Goal: Transaction & Acquisition: Purchase product/service

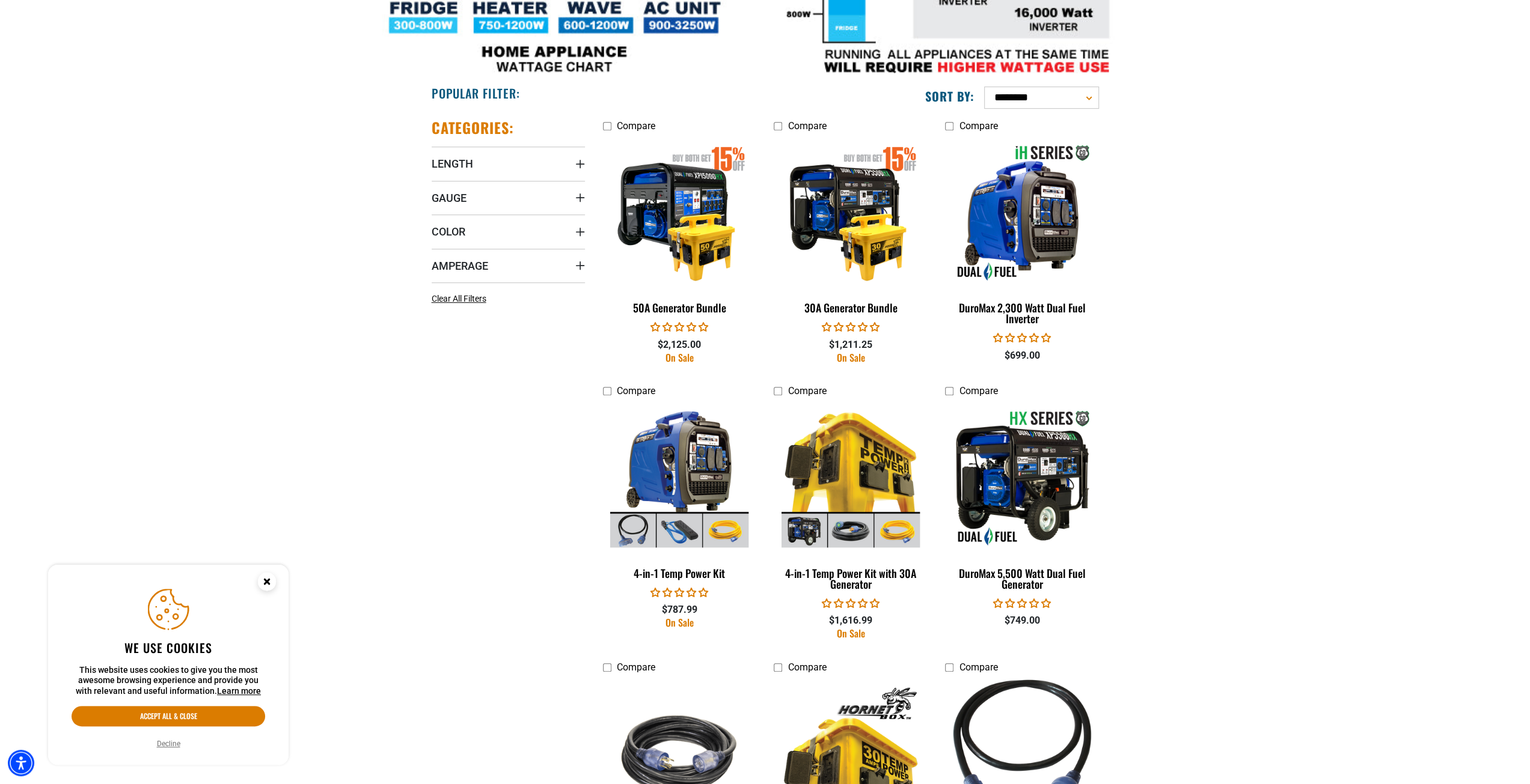
scroll to position [661, 0]
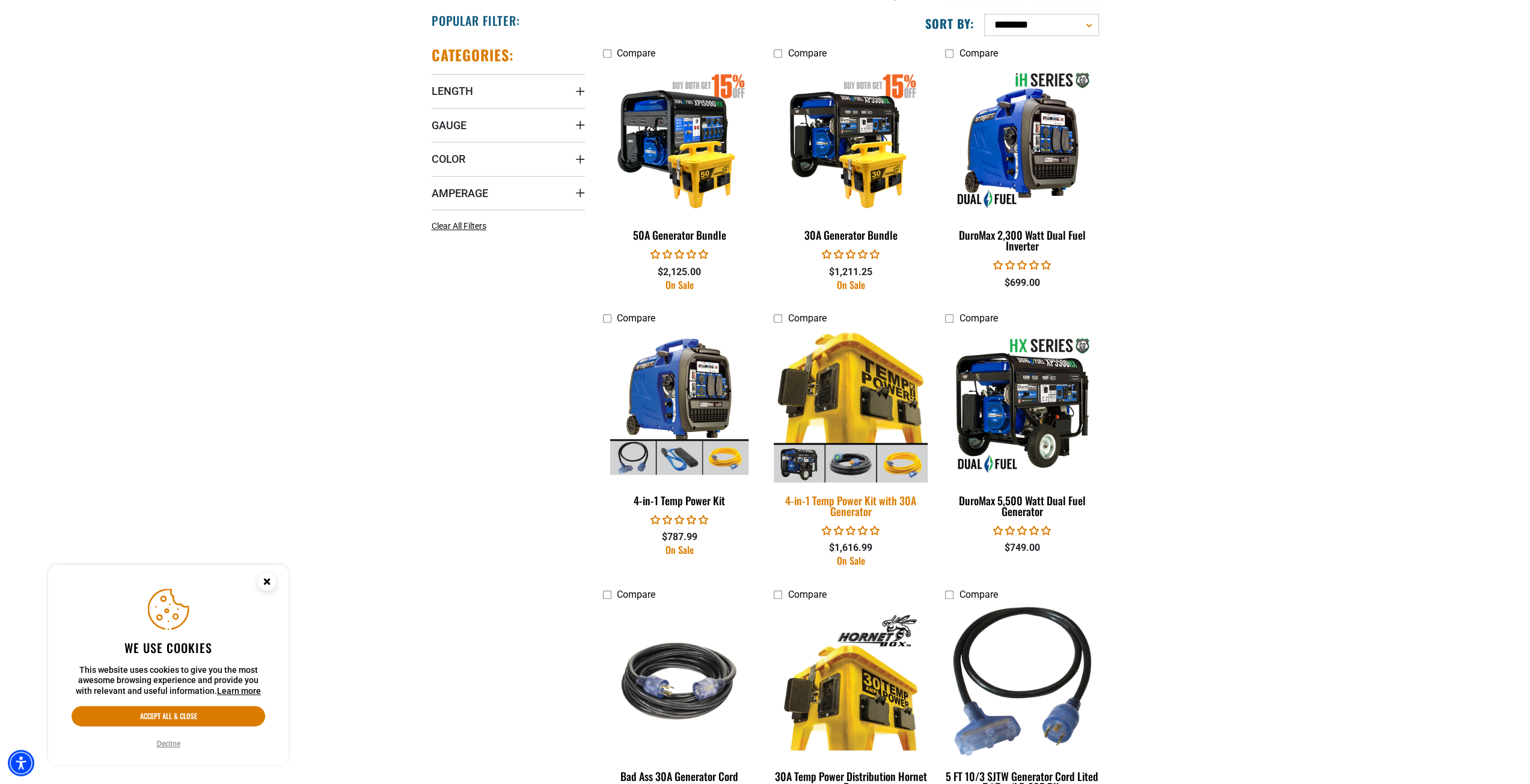
click at [822, 380] on img at bounding box center [850, 406] width 168 height 154
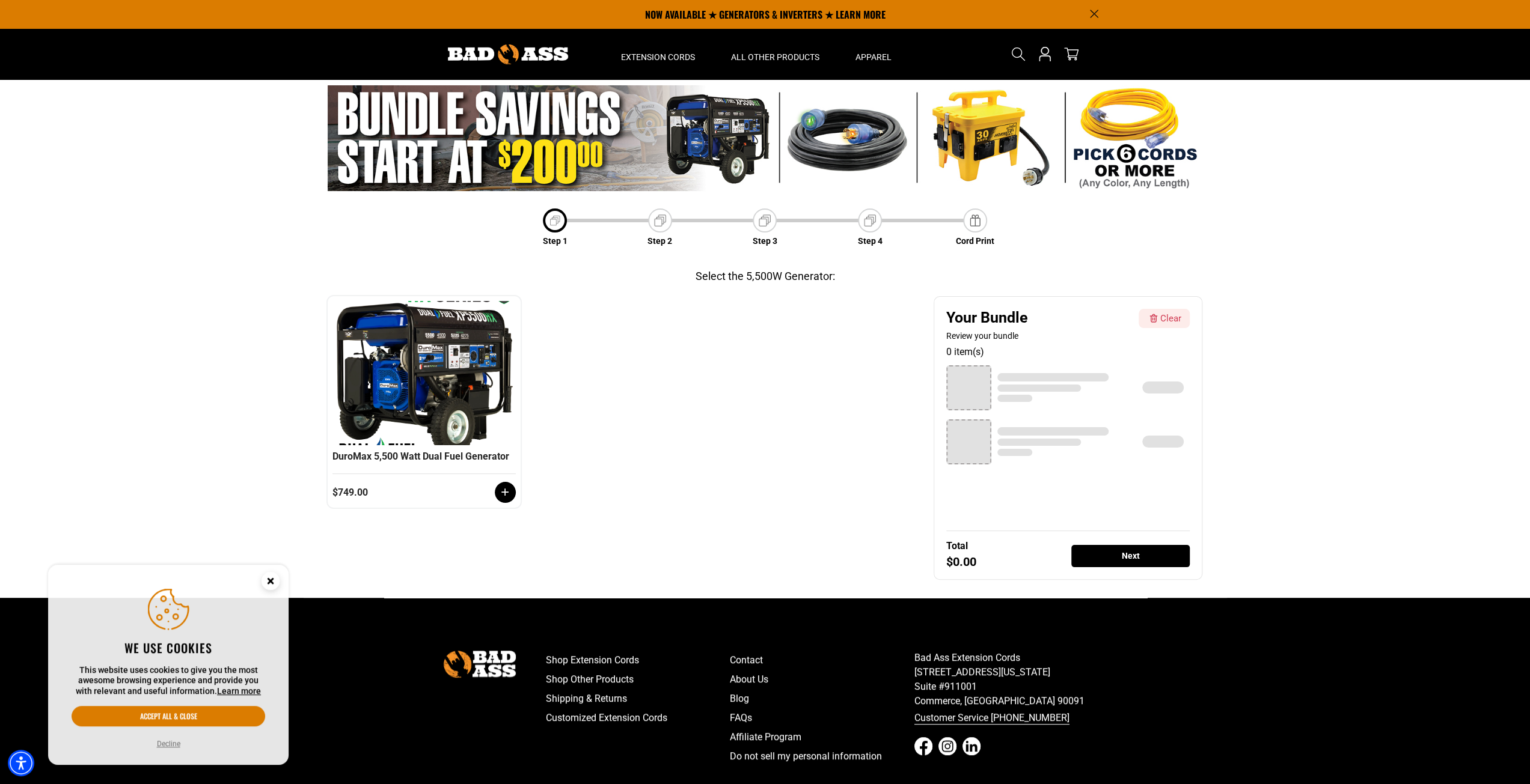
click at [656, 229] on img at bounding box center [660, 221] width 17 height 17
click at [659, 234] on div "Step 2" at bounding box center [660, 241] width 27 height 18
click at [956, 153] on img at bounding box center [764, 138] width 875 height 106
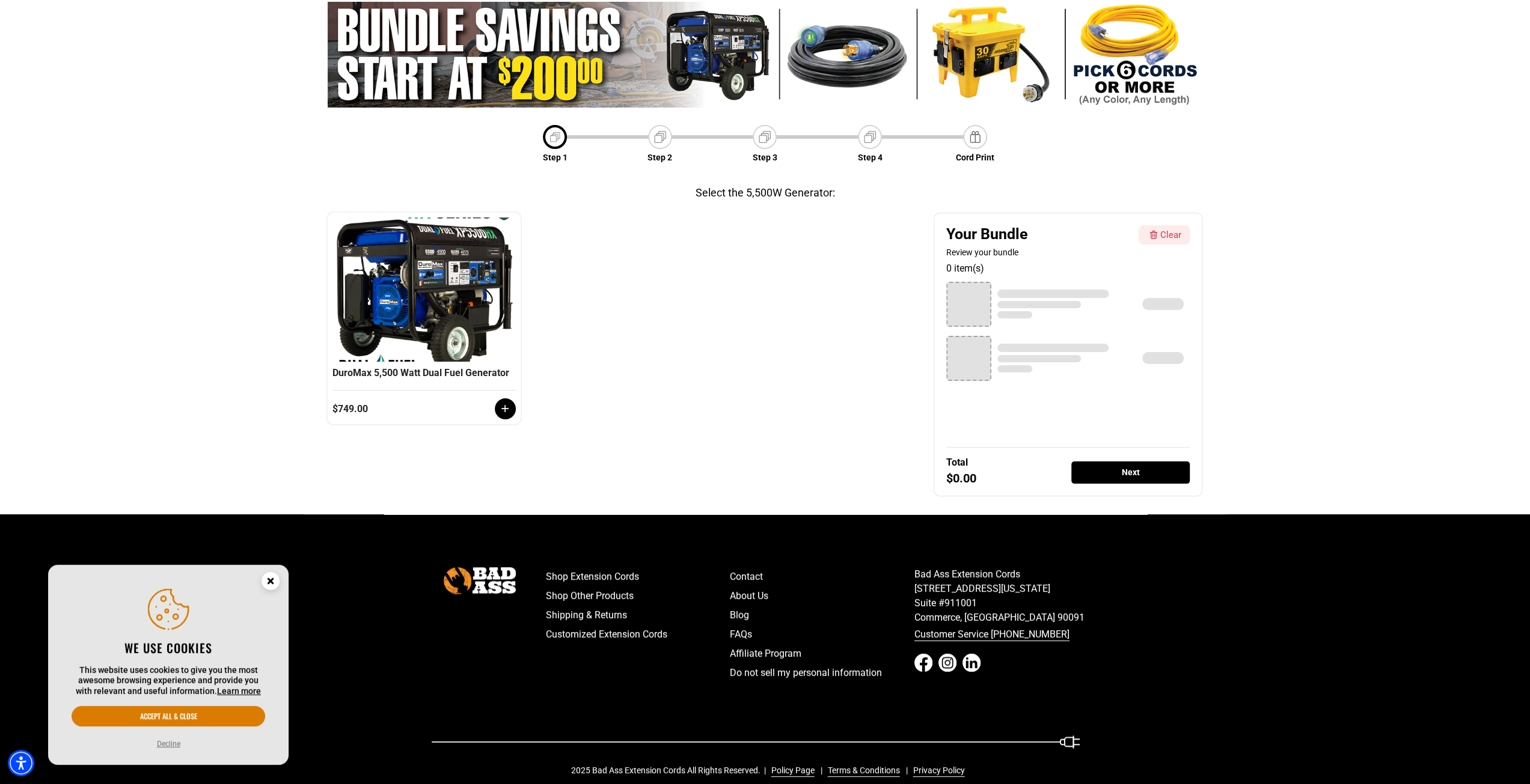
scroll to position [101, 0]
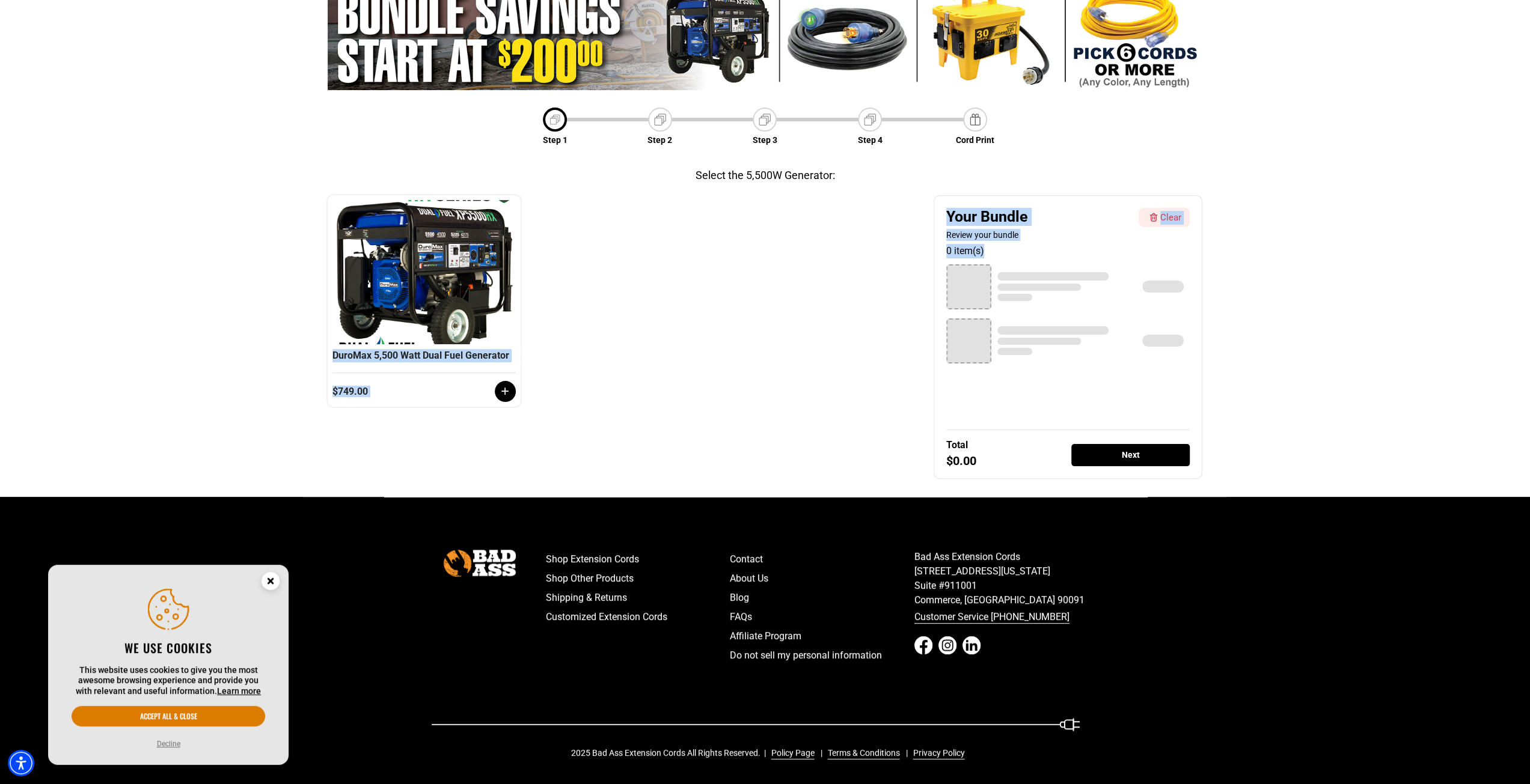
drag, startPoint x: 471, startPoint y: 271, endPoint x: 983, endPoint y: 289, distance: 512.3
click at [983, 289] on div "Category 1 ❮ ❯ DuroMax 5,500 Watt Dual Fuel Generator $749.00 Your Bundle Revie…" at bounding box center [764, 337] width 875 height 284
click at [507, 394] on icon at bounding box center [505, 391] width 12 height 12
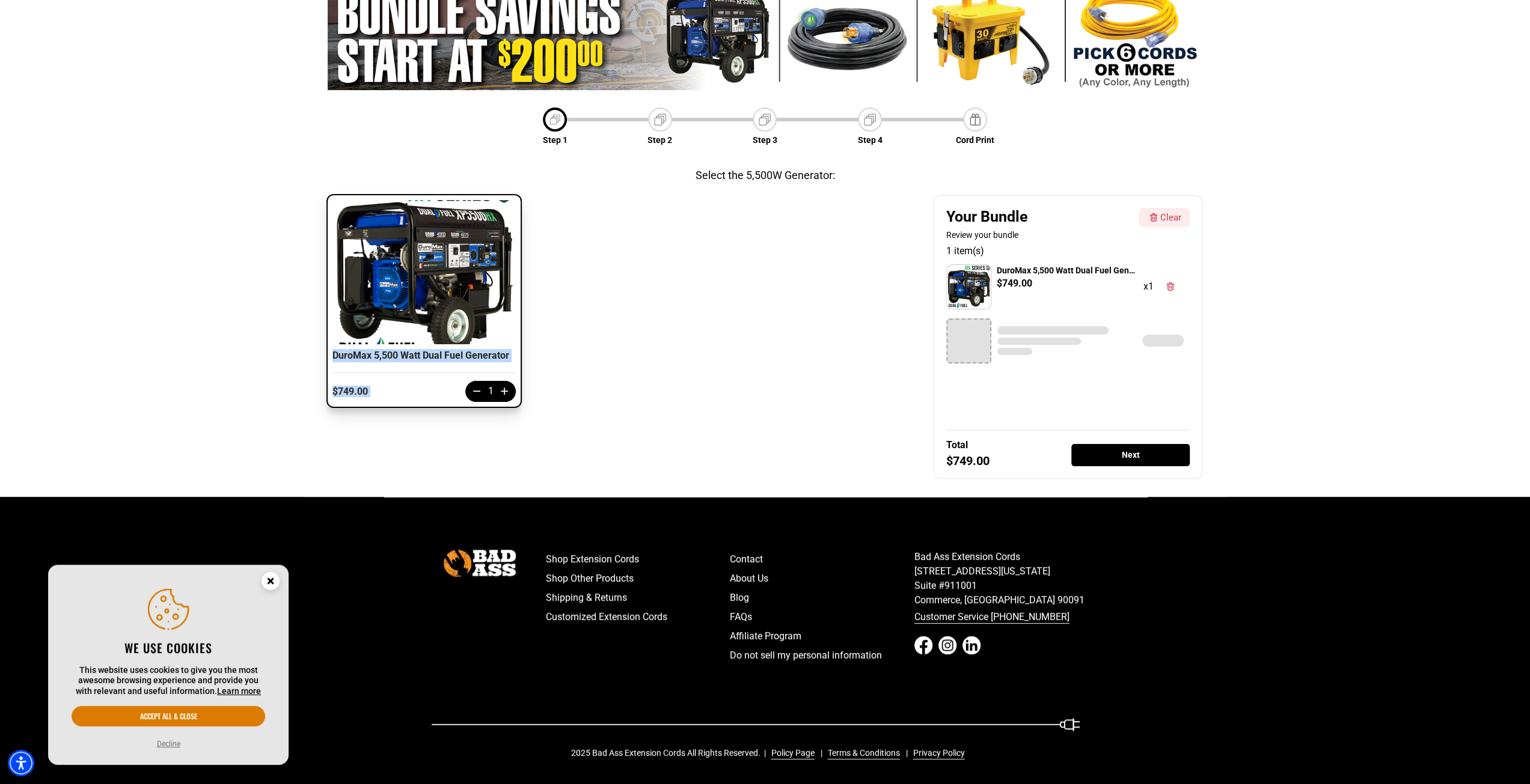
click at [1138, 459] on div "Next" at bounding box center [1130, 455] width 119 height 22
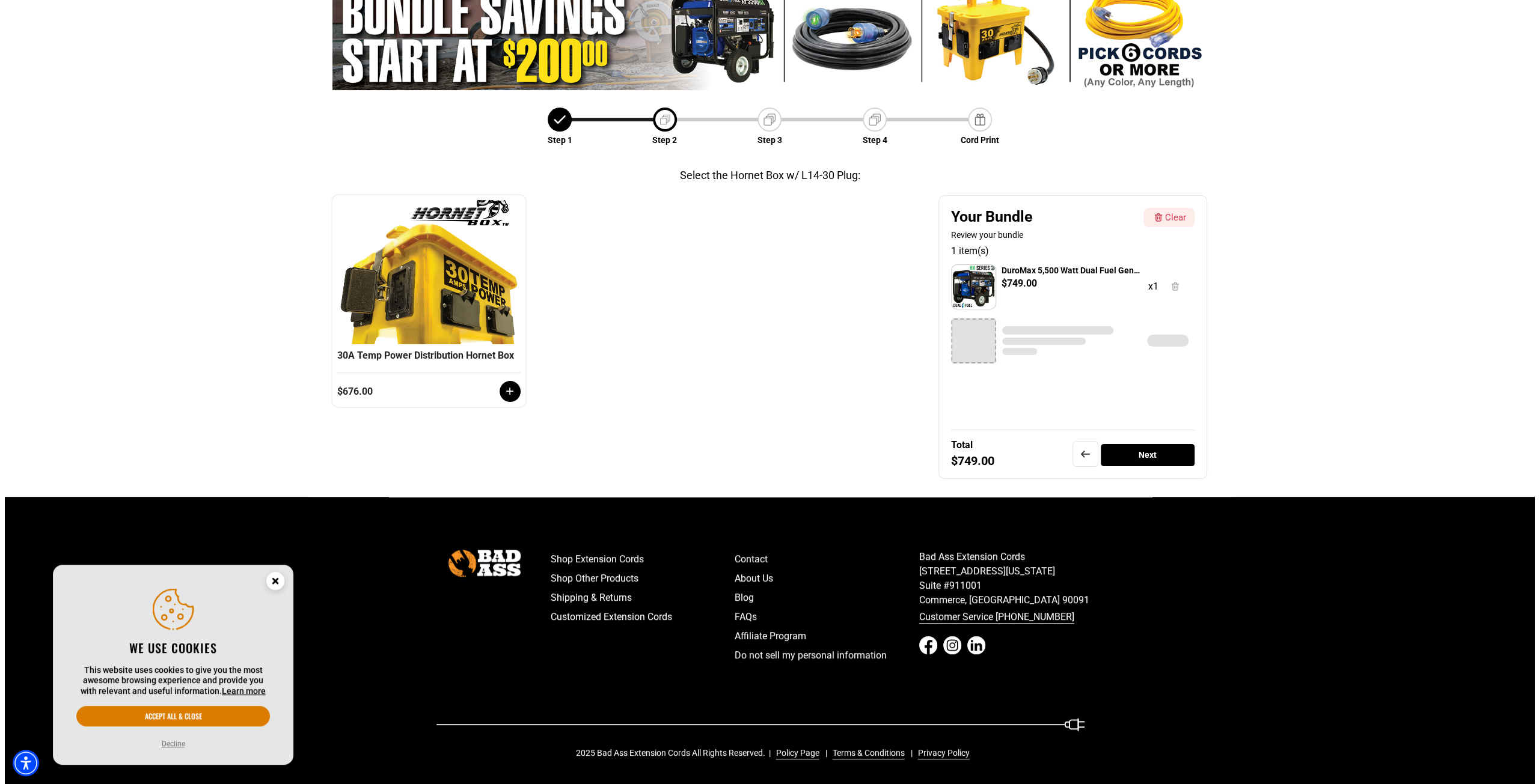
scroll to position [42, 0]
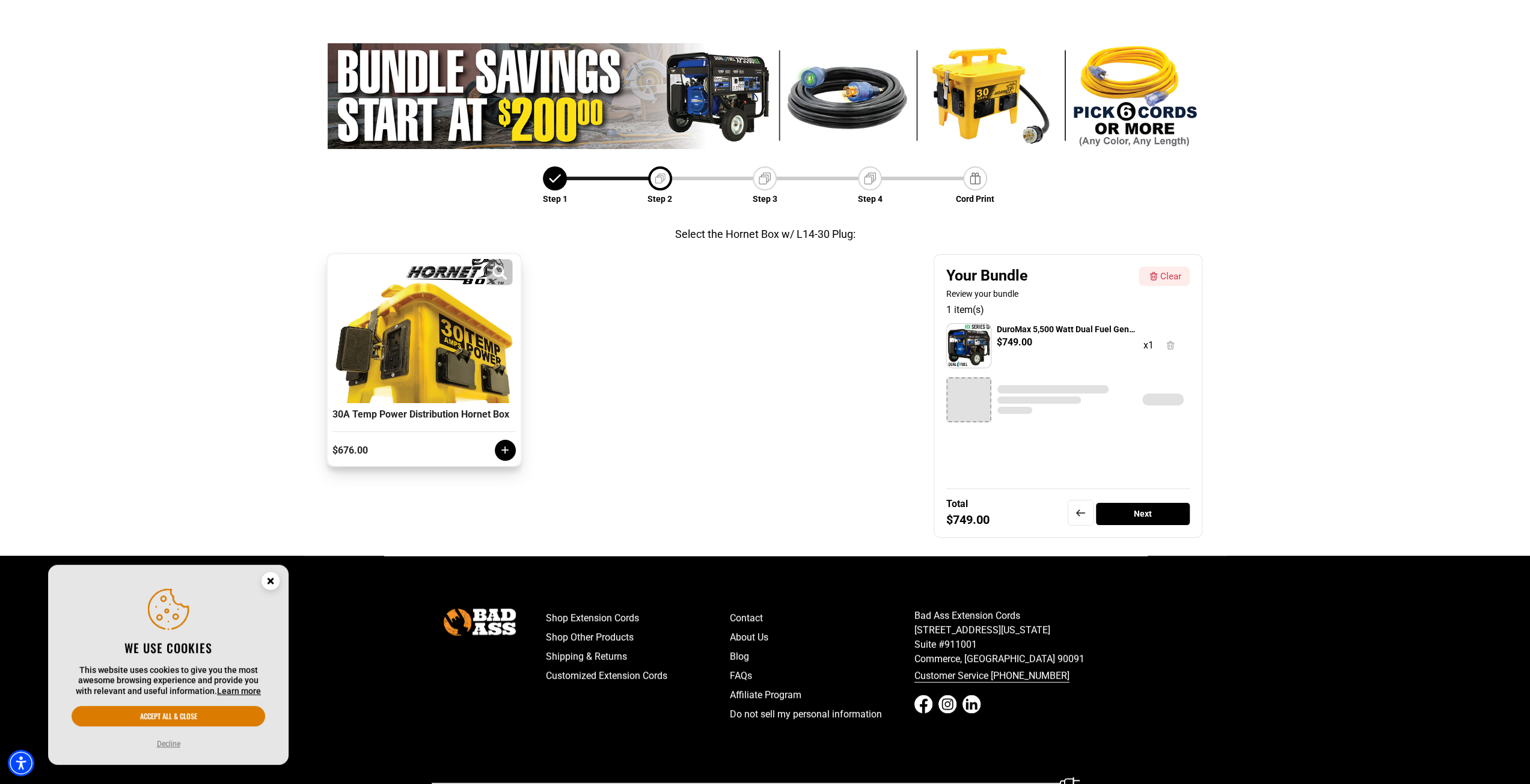
click at [472, 389] on div at bounding box center [424, 331] width 177 height 144
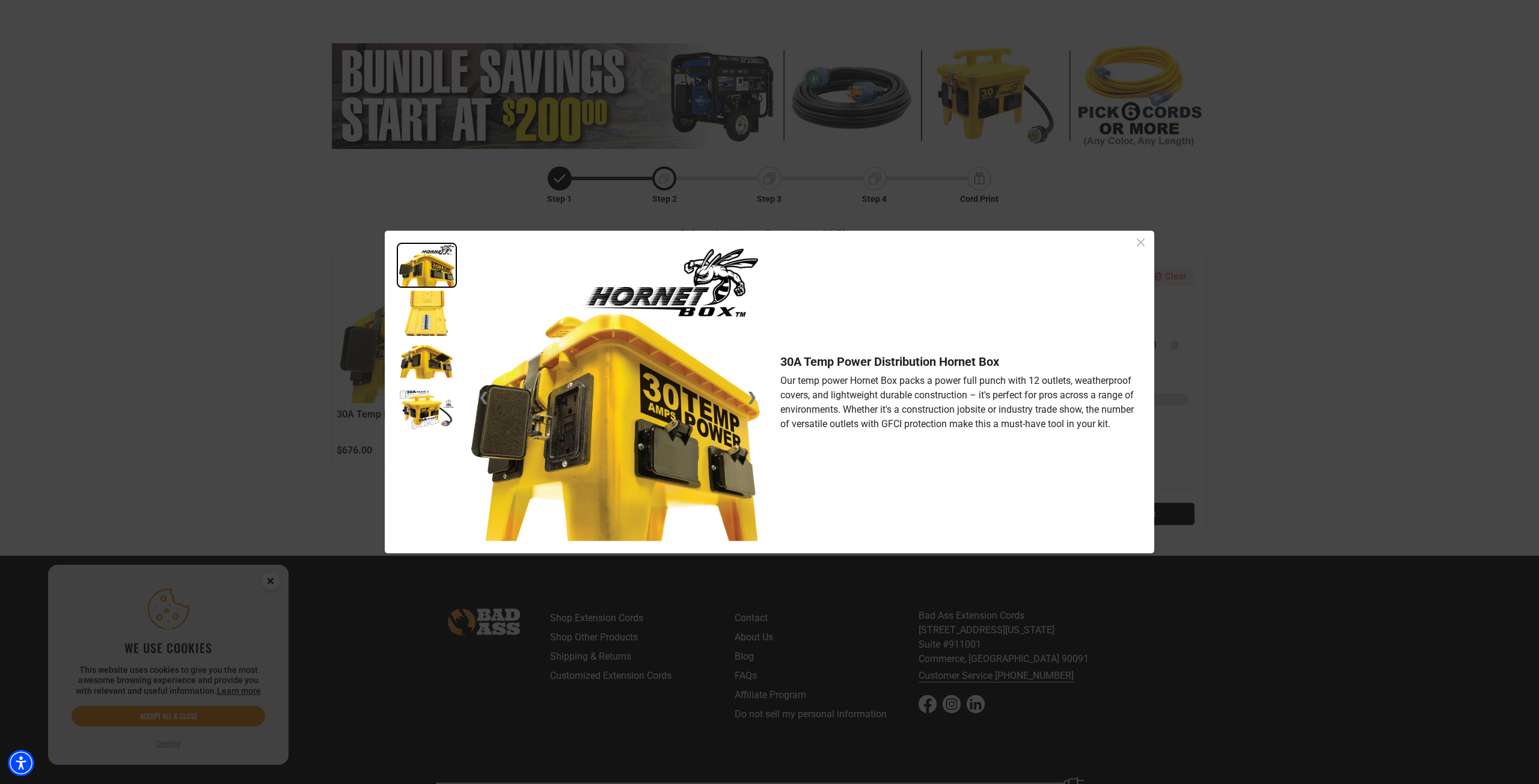
click at [433, 318] on img at bounding box center [427, 313] width 60 height 45
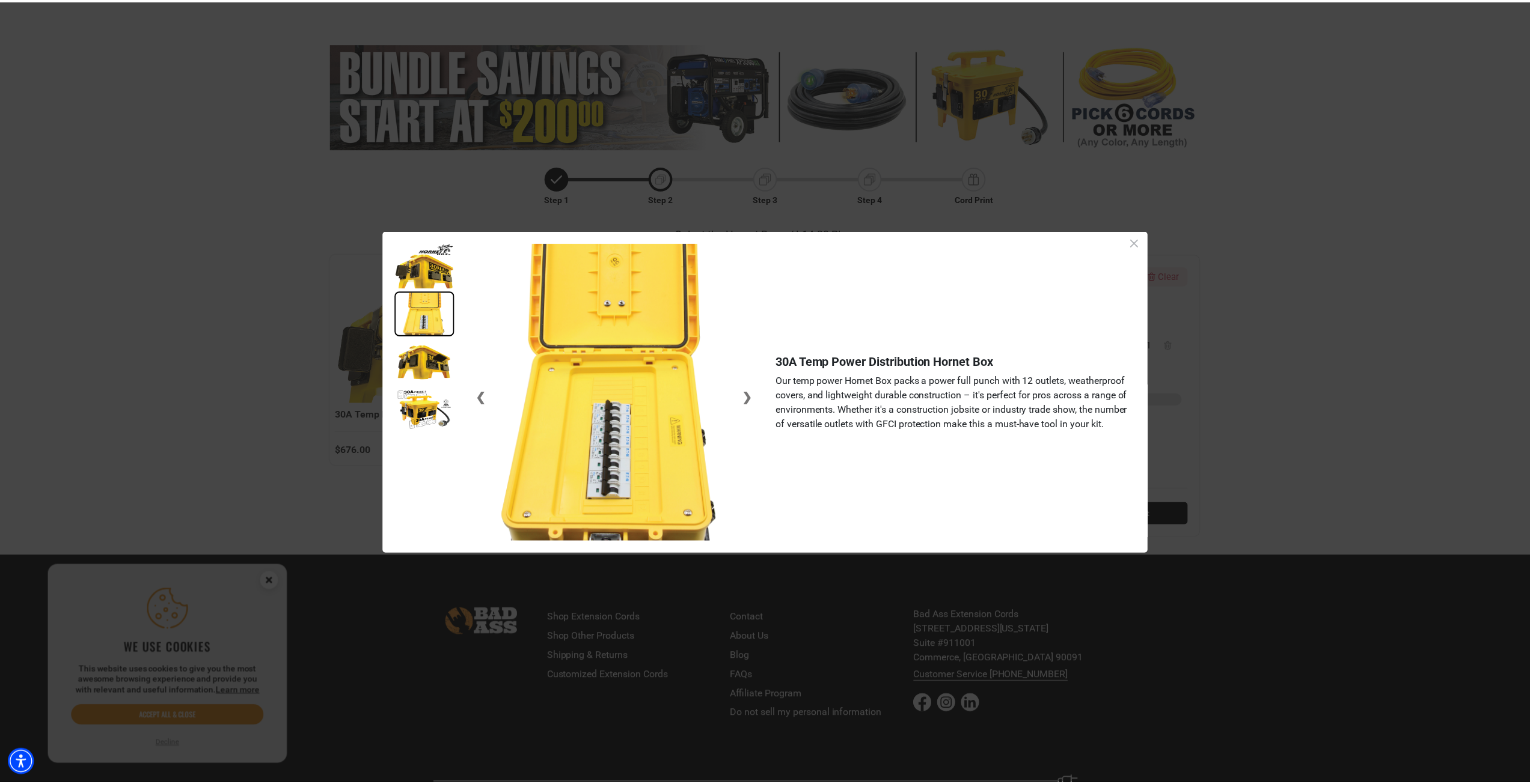
scroll to position [2, 0]
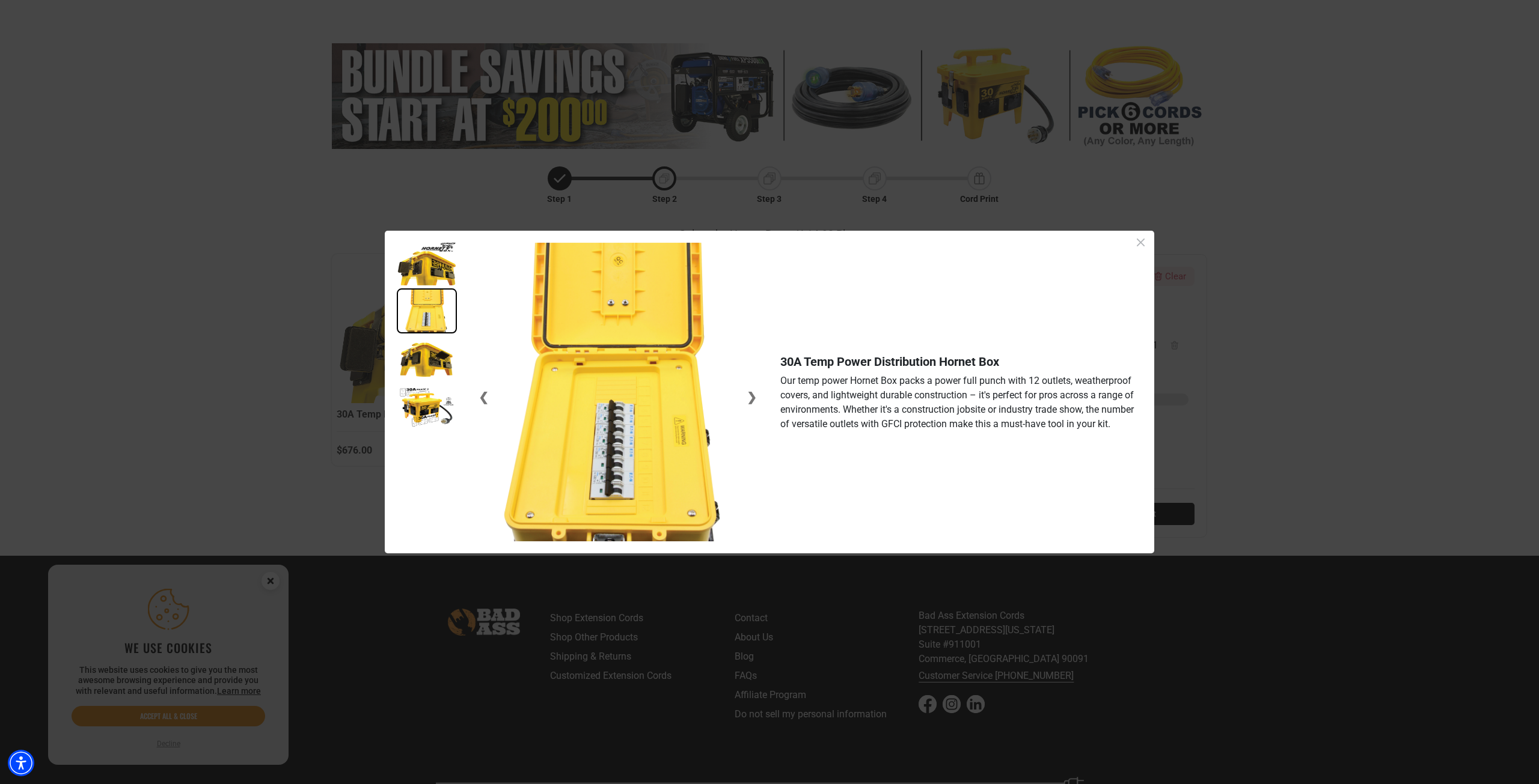
click at [433, 359] on img at bounding box center [427, 359] width 60 height 45
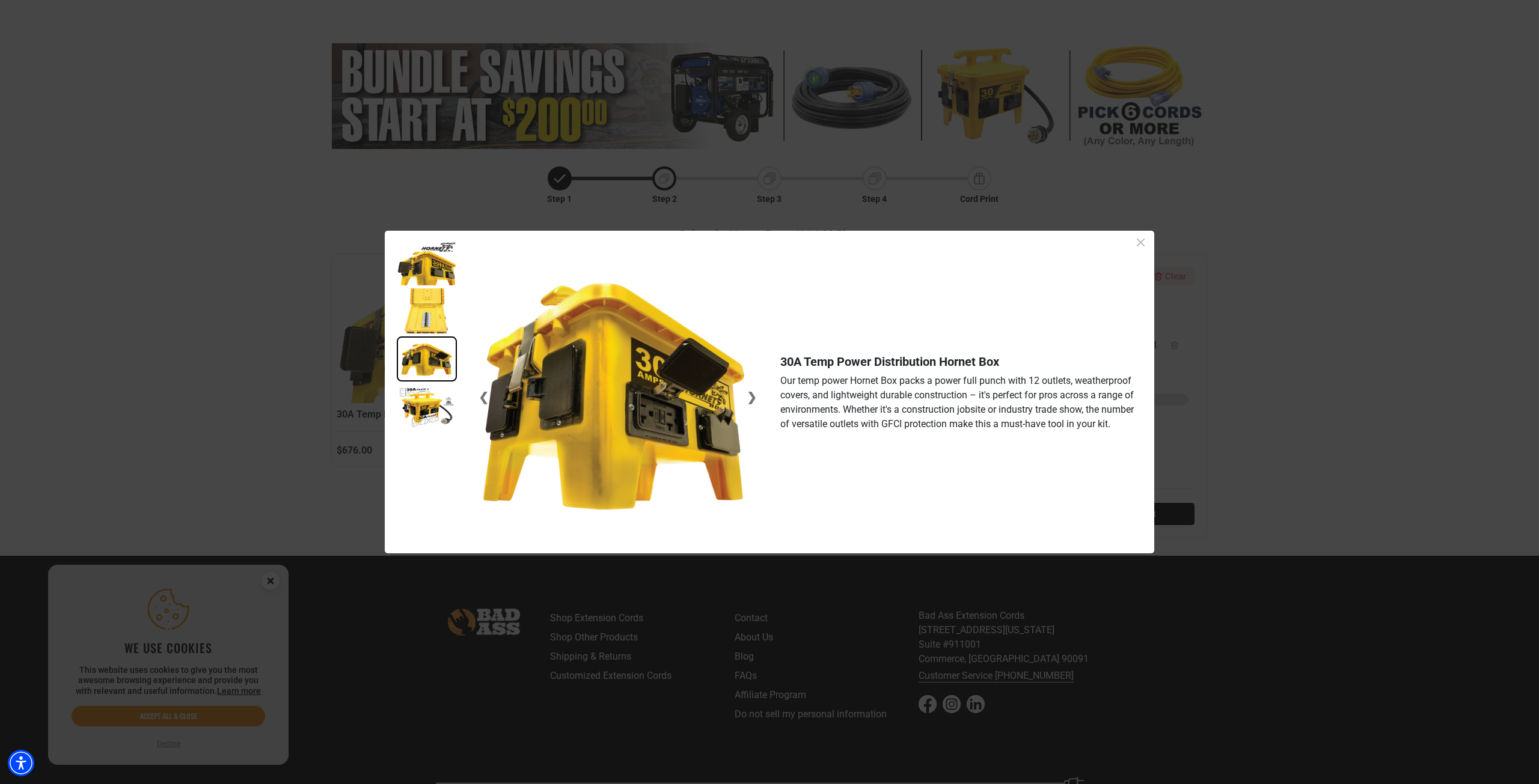
click at [430, 398] on img at bounding box center [427, 406] width 60 height 45
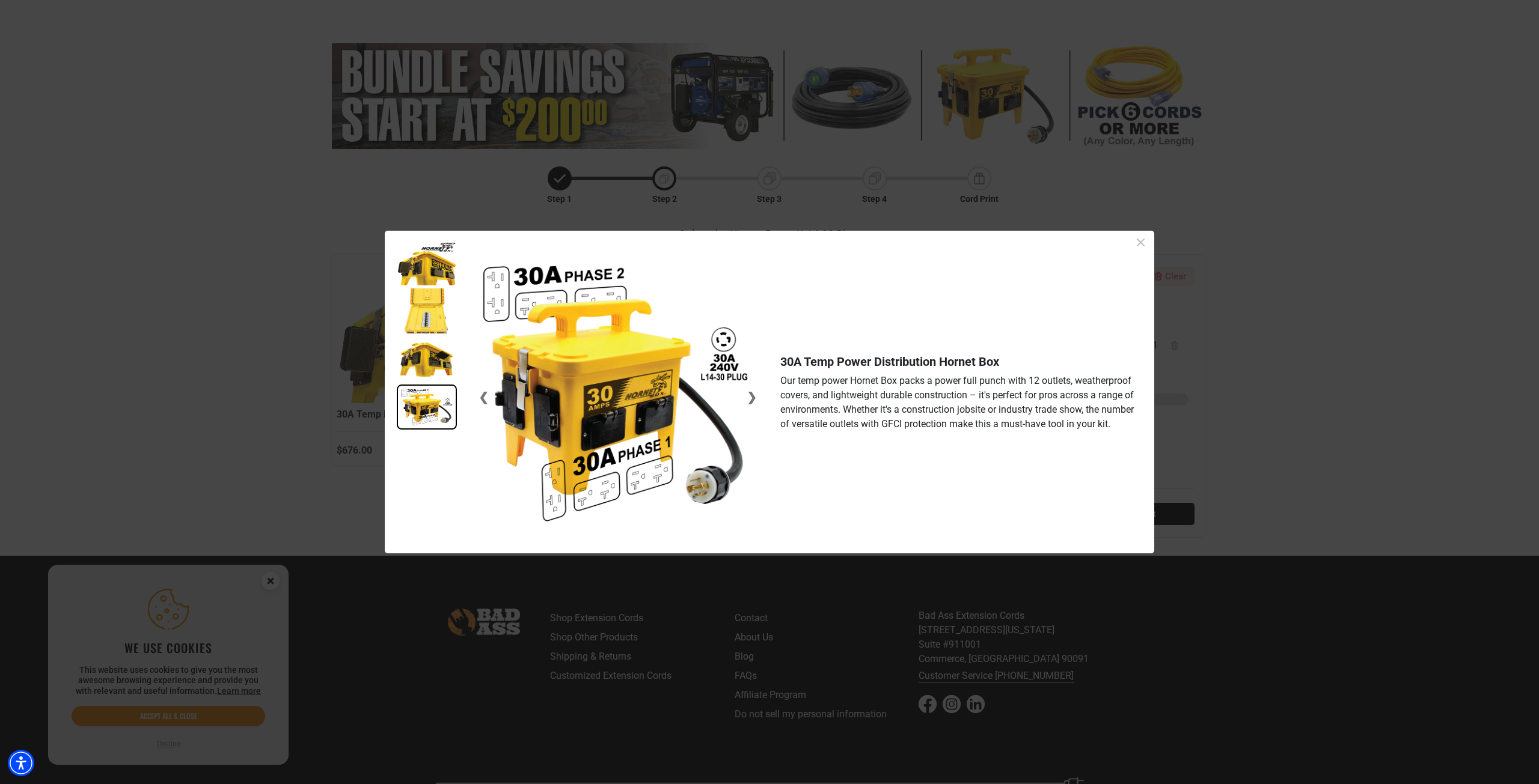
click at [423, 366] on img at bounding box center [427, 359] width 60 height 45
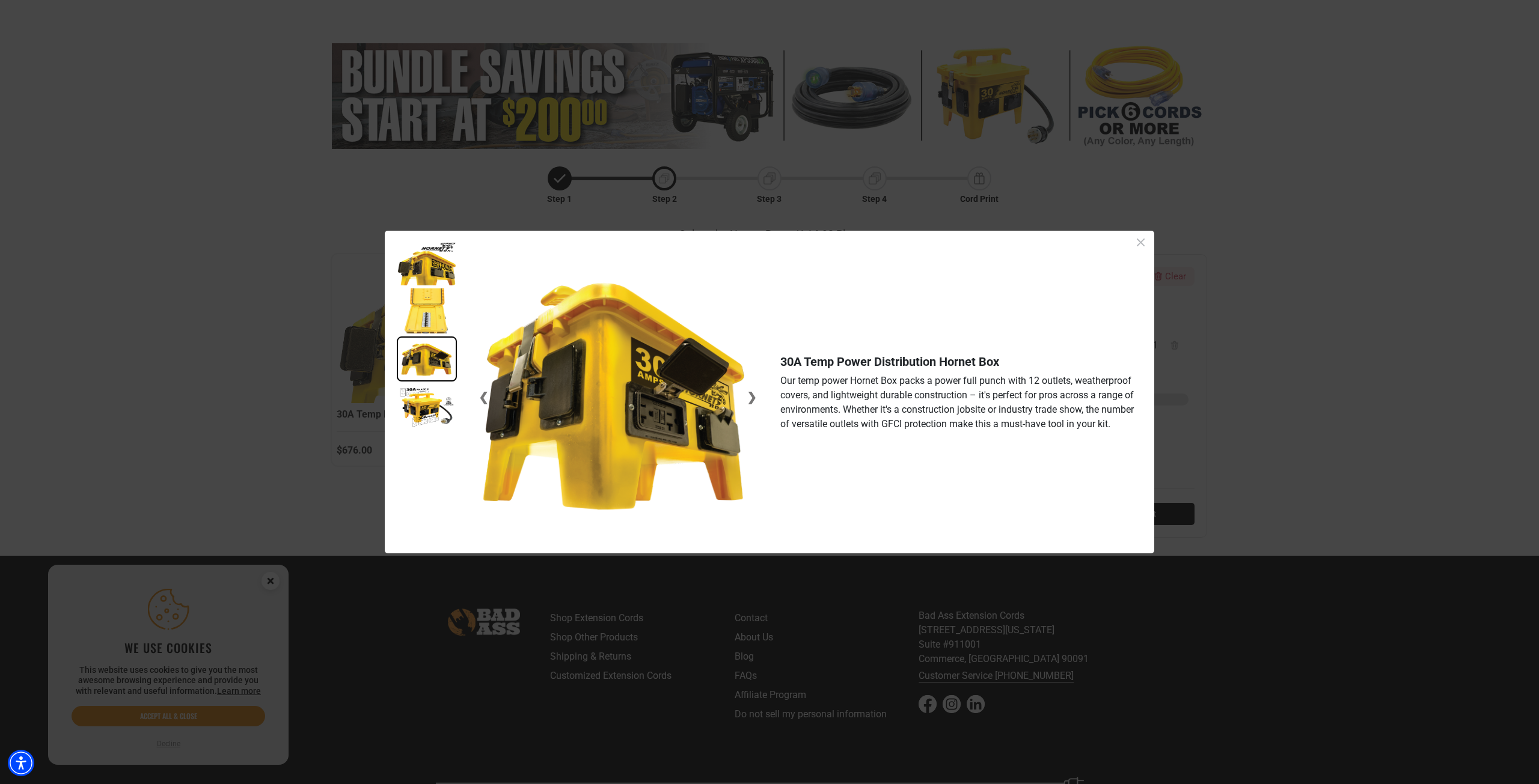
click at [422, 407] on img at bounding box center [427, 406] width 60 height 45
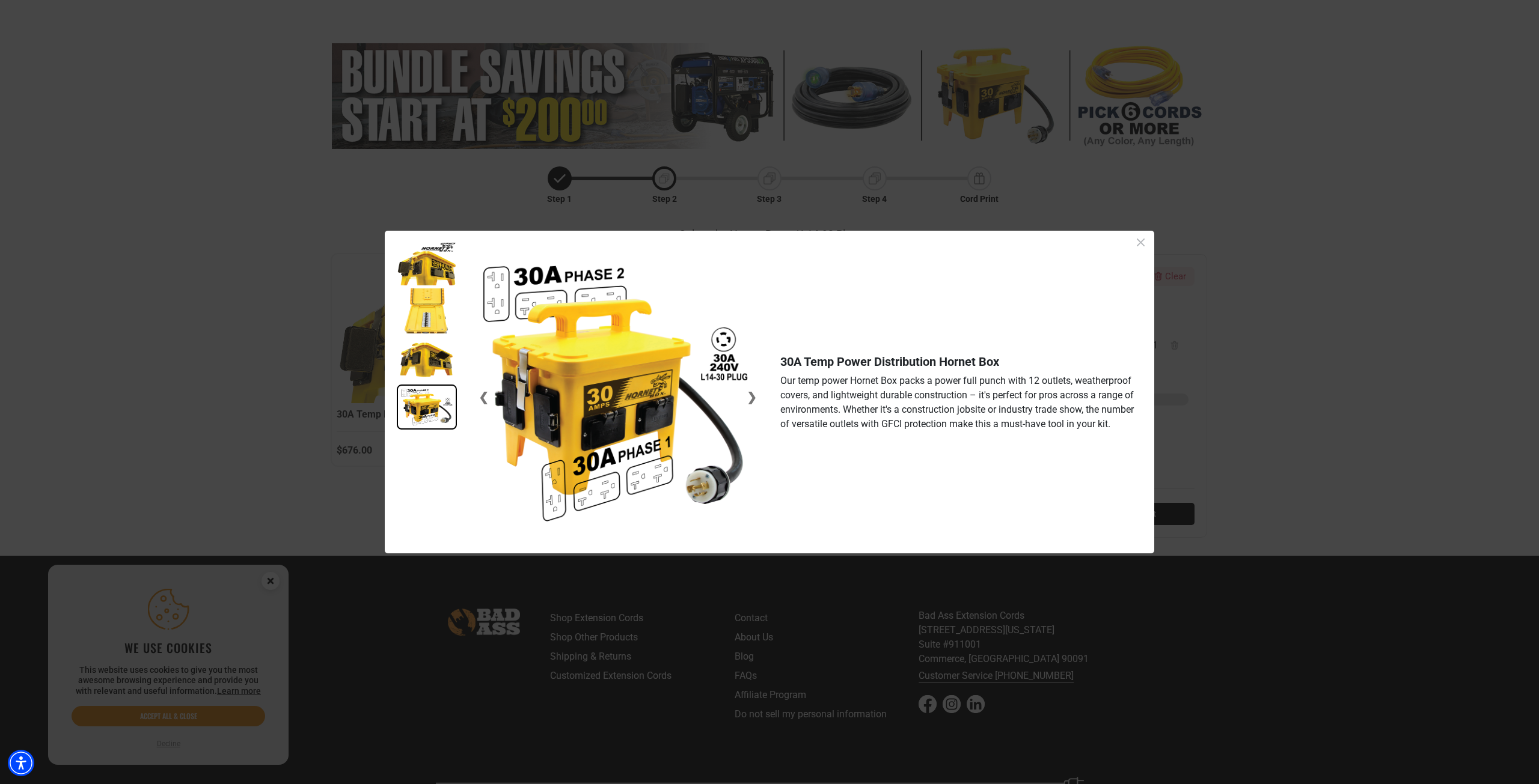
click at [1142, 243] on icon "Close dialog" at bounding box center [1141, 242] width 15 height 15
